Goal: Task Accomplishment & Management: Complete application form

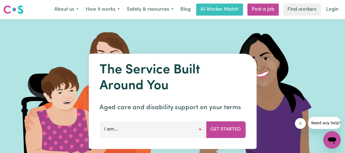
click at [196, 131] on button "I am..." at bounding box center [153, 129] width 107 height 16
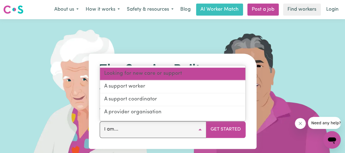
click at [202, 77] on link "Looking for new care or support" at bounding box center [173, 74] width 146 height 13
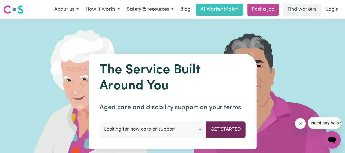
click at [233, 132] on button "Get Started" at bounding box center [226, 129] width 40 height 16
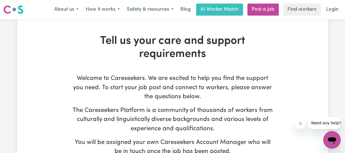
click at [157, 109] on p "The Careseekers Platform is a community of thousands of workers from culturally…" at bounding box center [172, 120] width 201 height 28
click at [96, 113] on p "The Careseekers Platform is a community of thousands of workers from culturally…" at bounding box center [172, 120] width 201 height 28
click at [65, 7] on button "About us" at bounding box center [66, 9] width 31 height 11
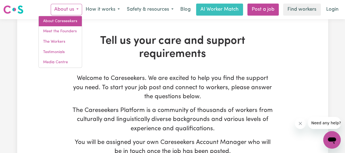
click at [61, 23] on link "About Careseekers" at bounding box center [60, 21] width 43 height 10
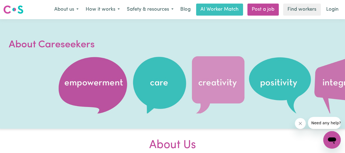
drag, startPoint x: 345, startPoint y: 18, endPoint x: 343, endPoint y: 35, distance: 17.6
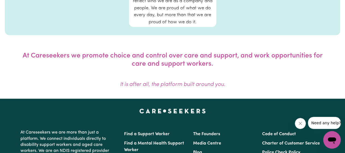
scroll to position [323, 0]
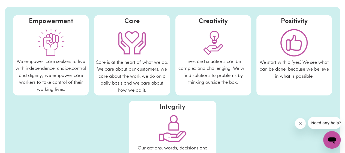
click at [82, 39] on div at bounding box center [50, 42] width 73 height 32
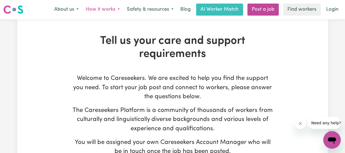
click at [105, 10] on button "How it works" at bounding box center [102, 9] width 41 height 11
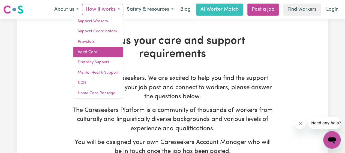
click at [88, 54] on link "Aged Care" at bounding box center [98, 52] width 50 height 10
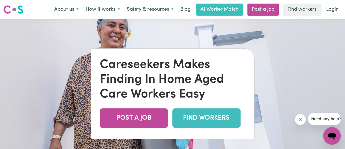
click at [231, 123] on link "FIND WORKERS" at bounding box center [207, 117] width 68 height 19
